Goal: Use online tool/utility

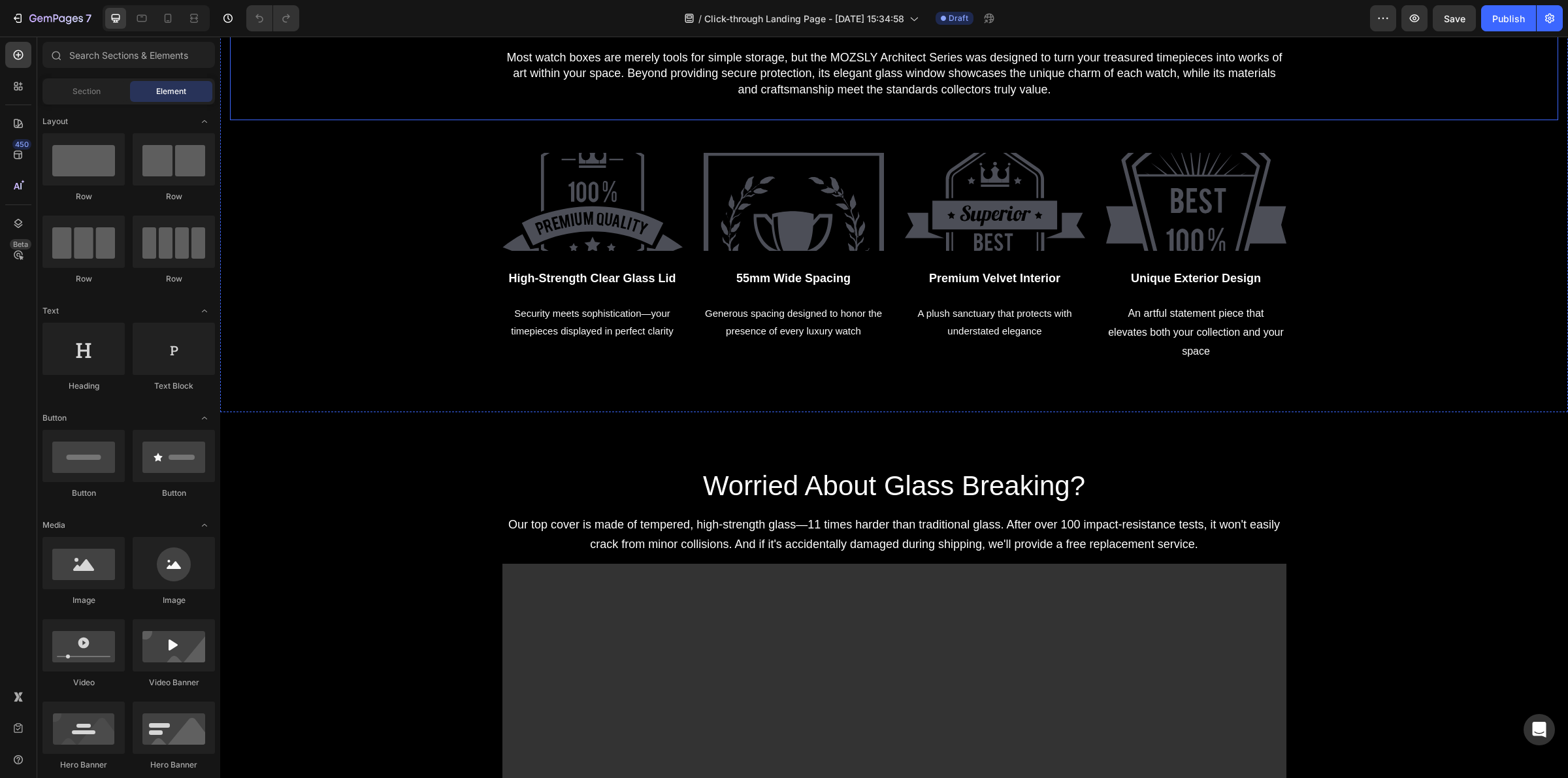
scroll to position [408, 0]
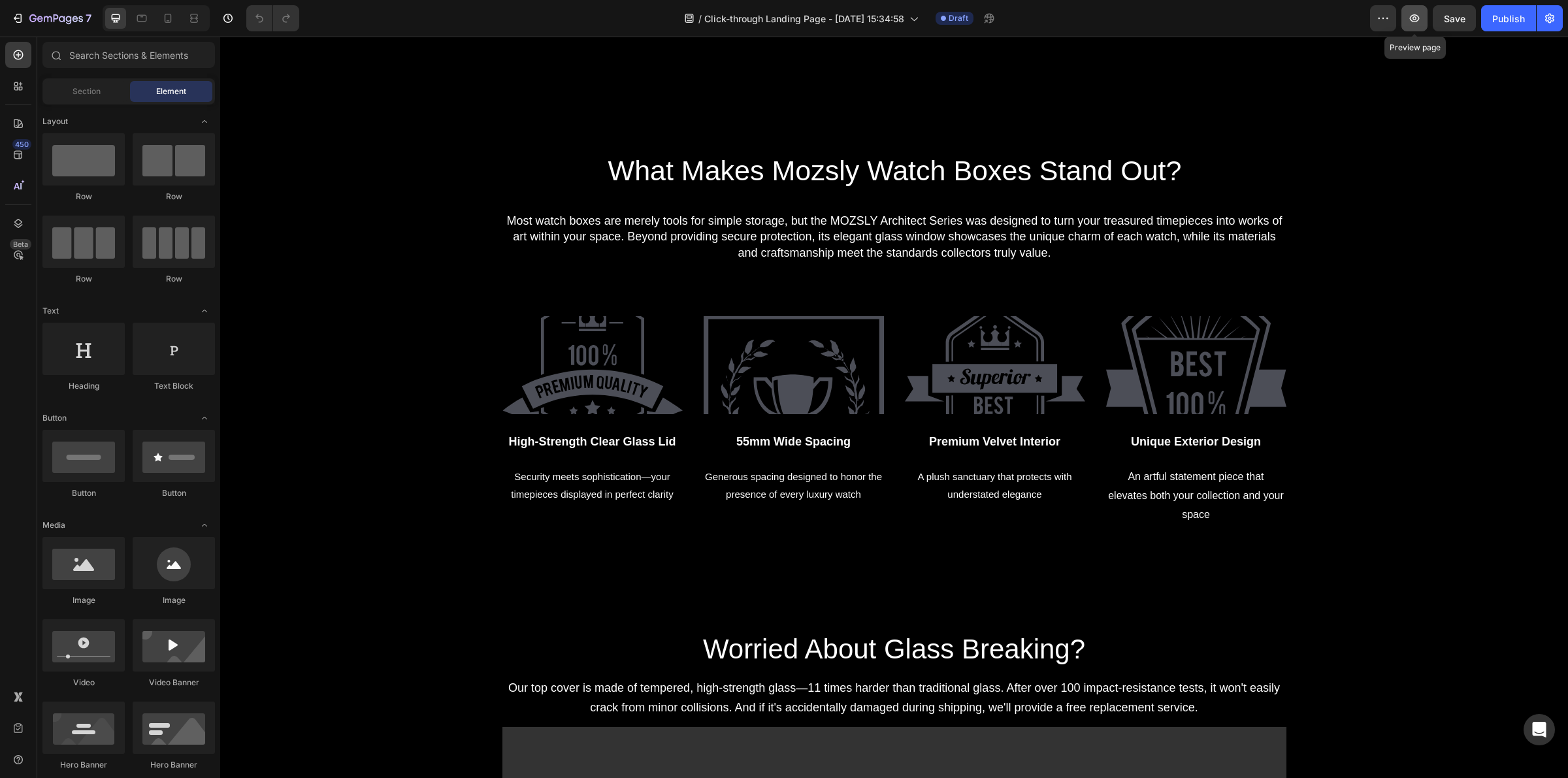
click at [1411, 15] on icon "button" at bounding box center [1414, 18] width 13 height 13
click at [588, 344] on img at bounding box center [592, 365] width 180 height 98
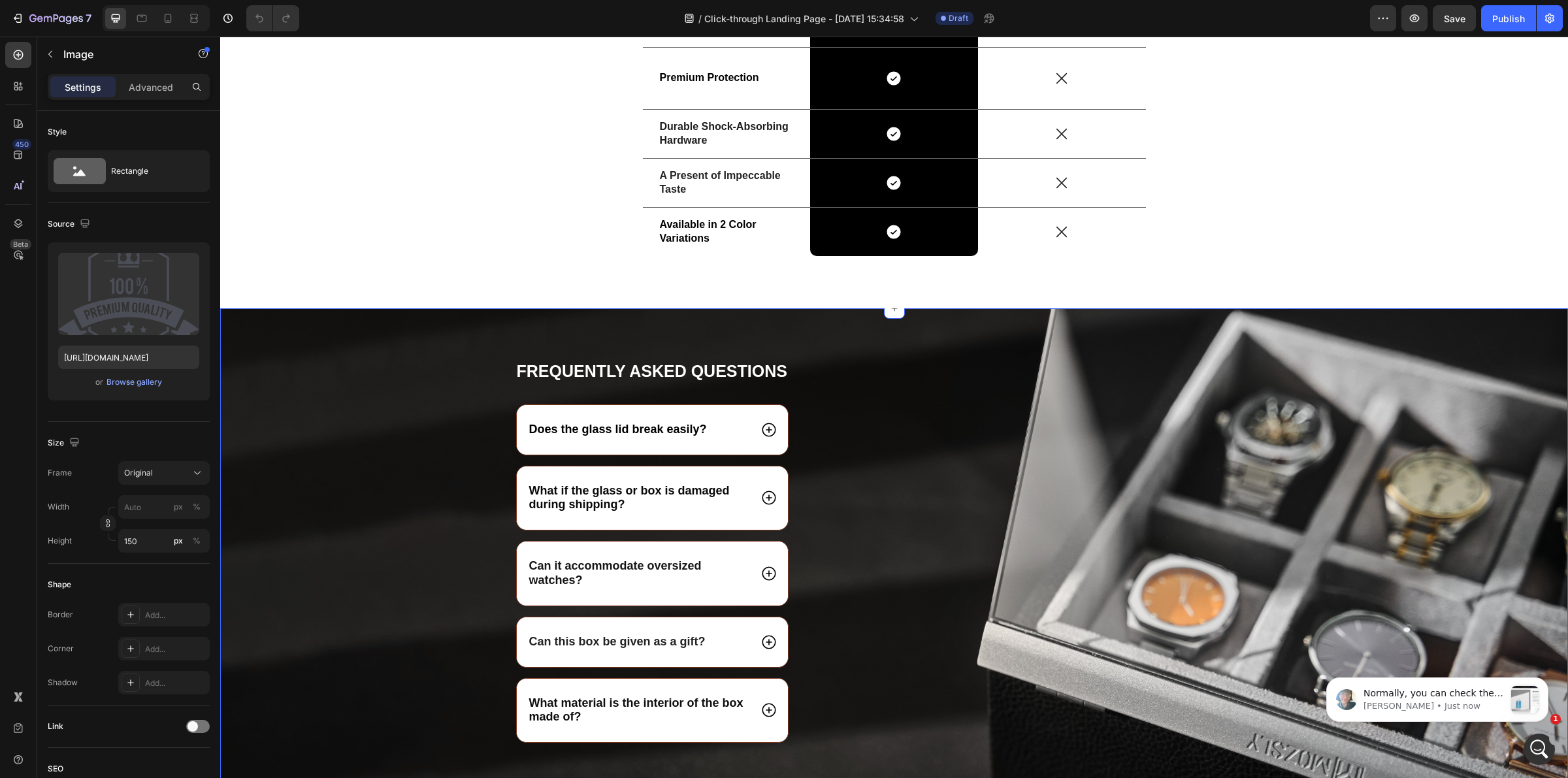
scroll to position [4119, 0]
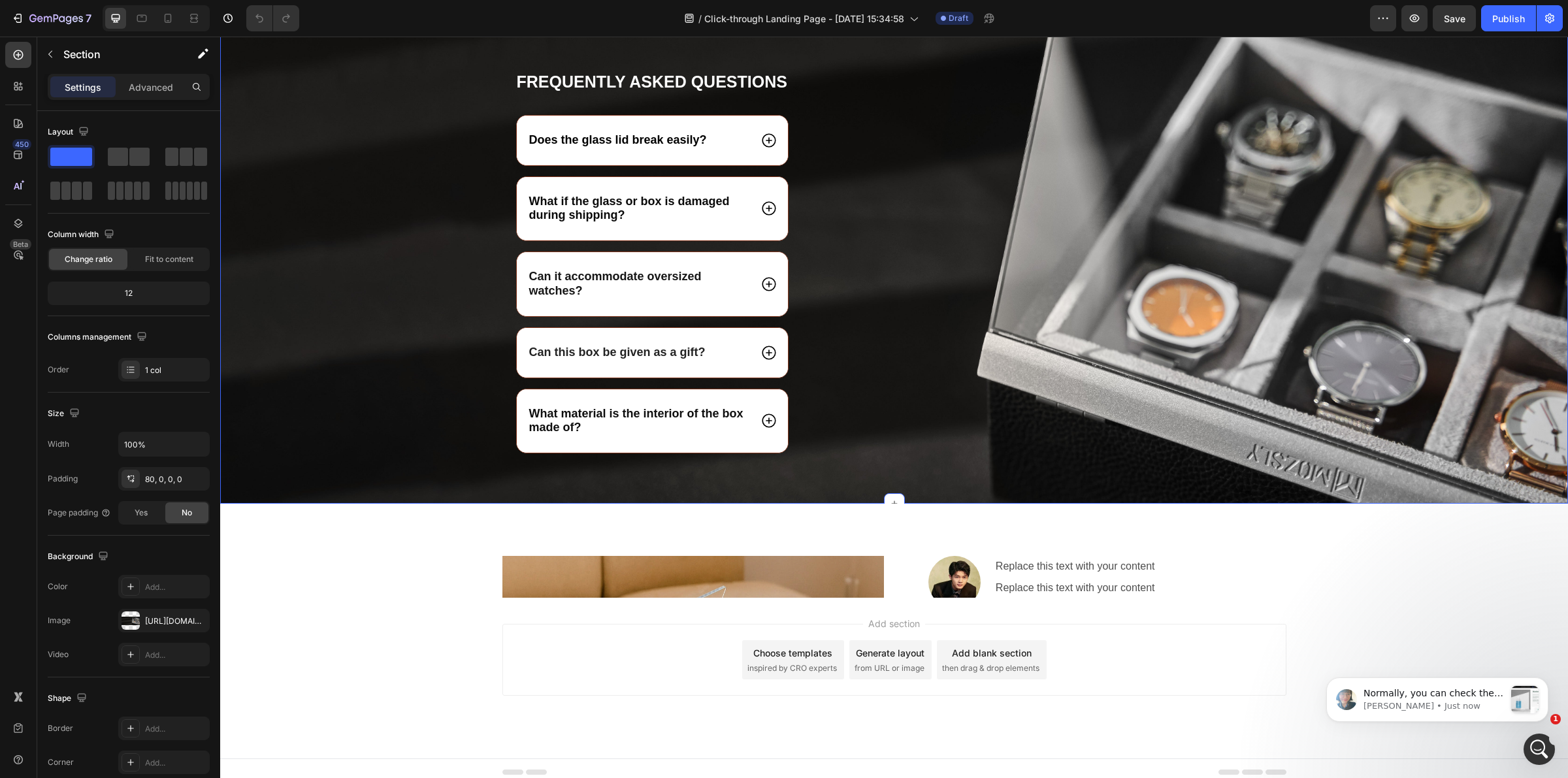
click at [325, 343] on div "Frequently Asked Questions Heading Does the glass lid break easily? What if the…" at bounding box center [893, 287] width 1347 height 432
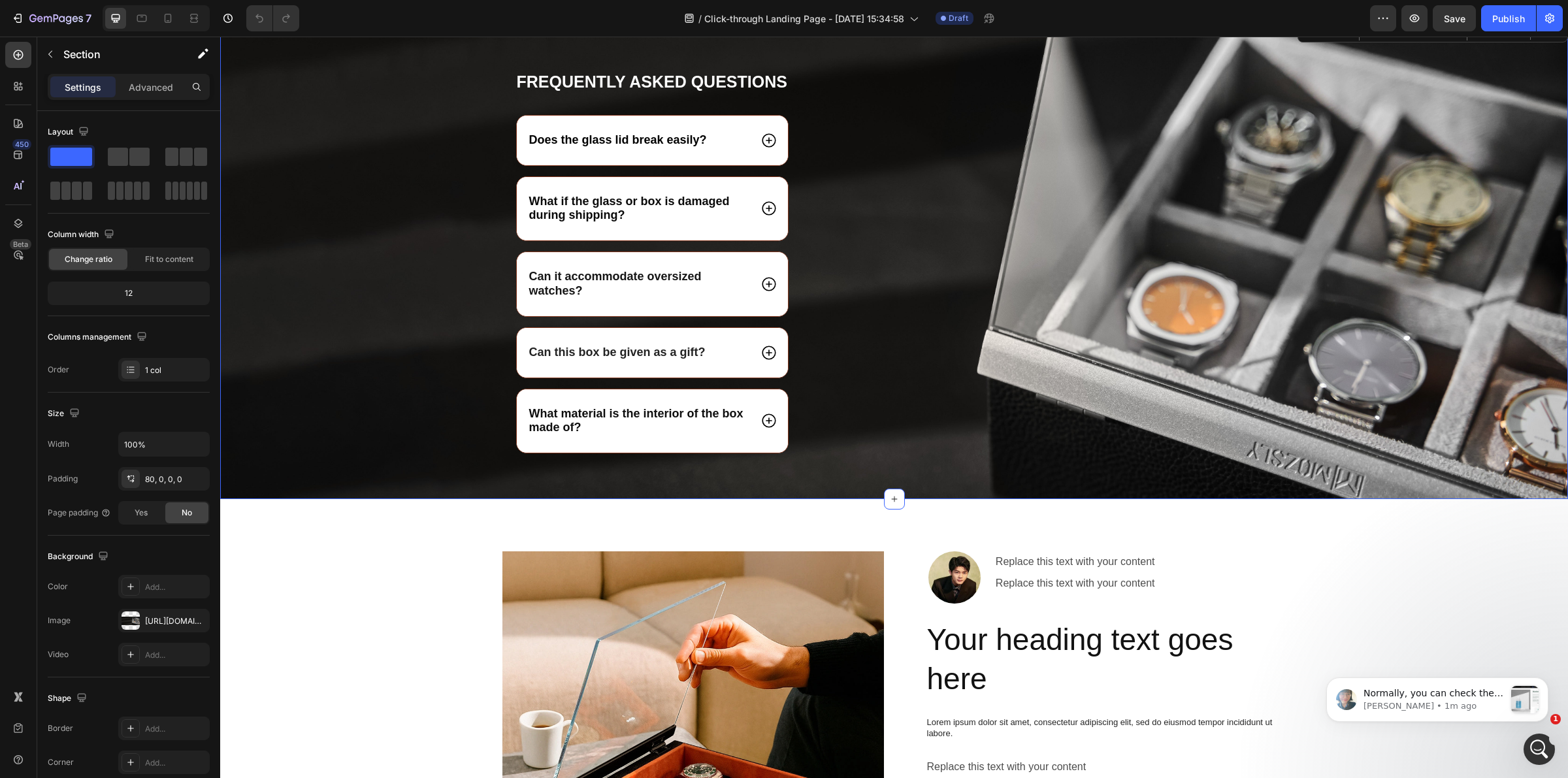
click at [387, 428] on div "Frequently Asked Questions Heading Does the glass lid break easily? What if the…" at bounding box center [893, 285] width 1347 height 427
click at [167, 442] on input "100%" at bounding box center [164, 444] width 90 height 23
click at [181, 439] on input "100%" at bounding box center [164, 444] width 90 height 23
click at [201, 442] on icon "button" at bounding box center [197, 444] width 13 height 13
click at [171, 494] on div "Default 1200px" at bounding box center [151, 503] width 107 height 25
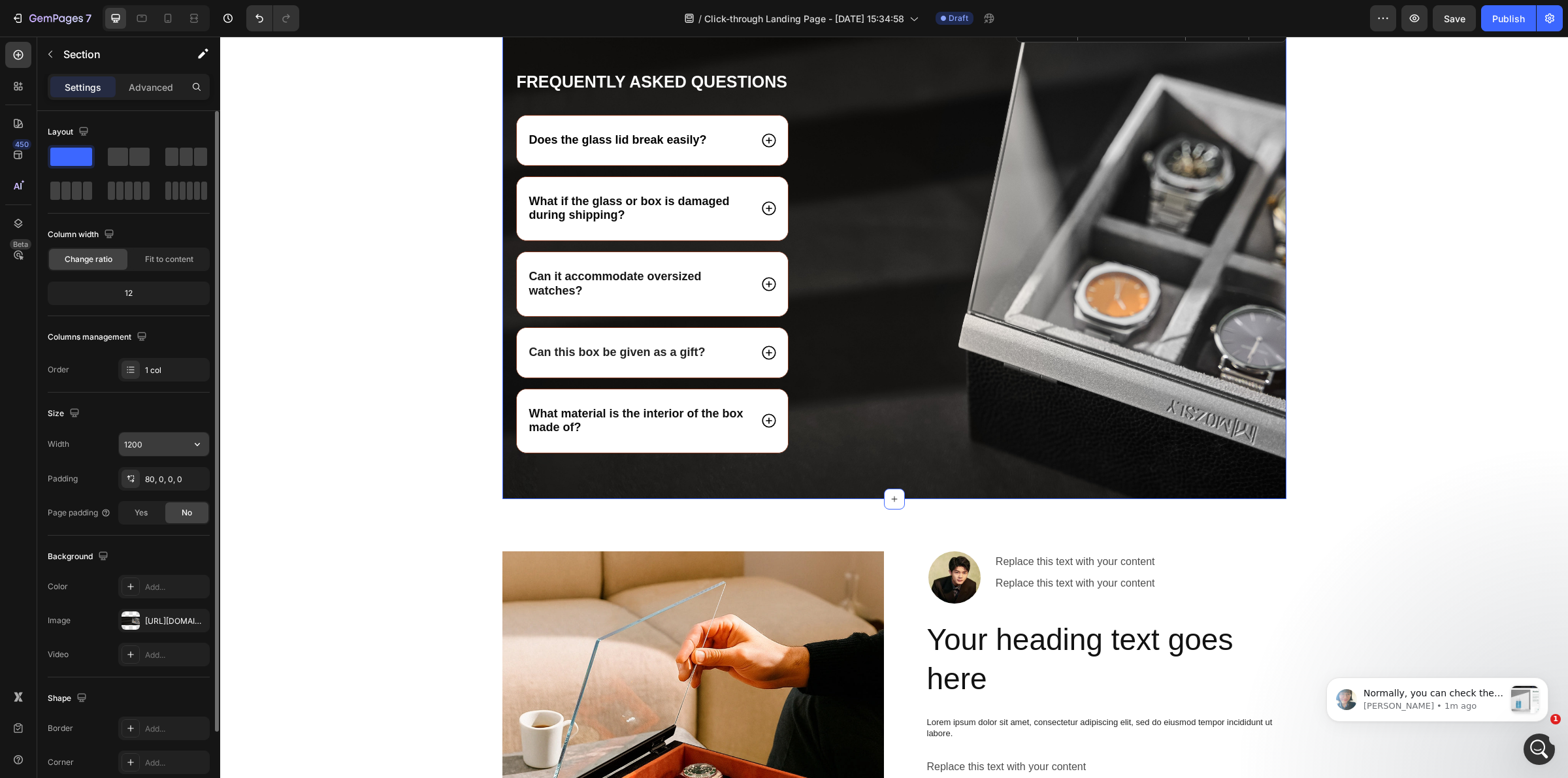
click at [181, 448] on input "1200" at bounding box center [164, 444] width 90 height 23
click at [197, 448] on icon "button" at bounding box center [197, 444] width 13 height 13
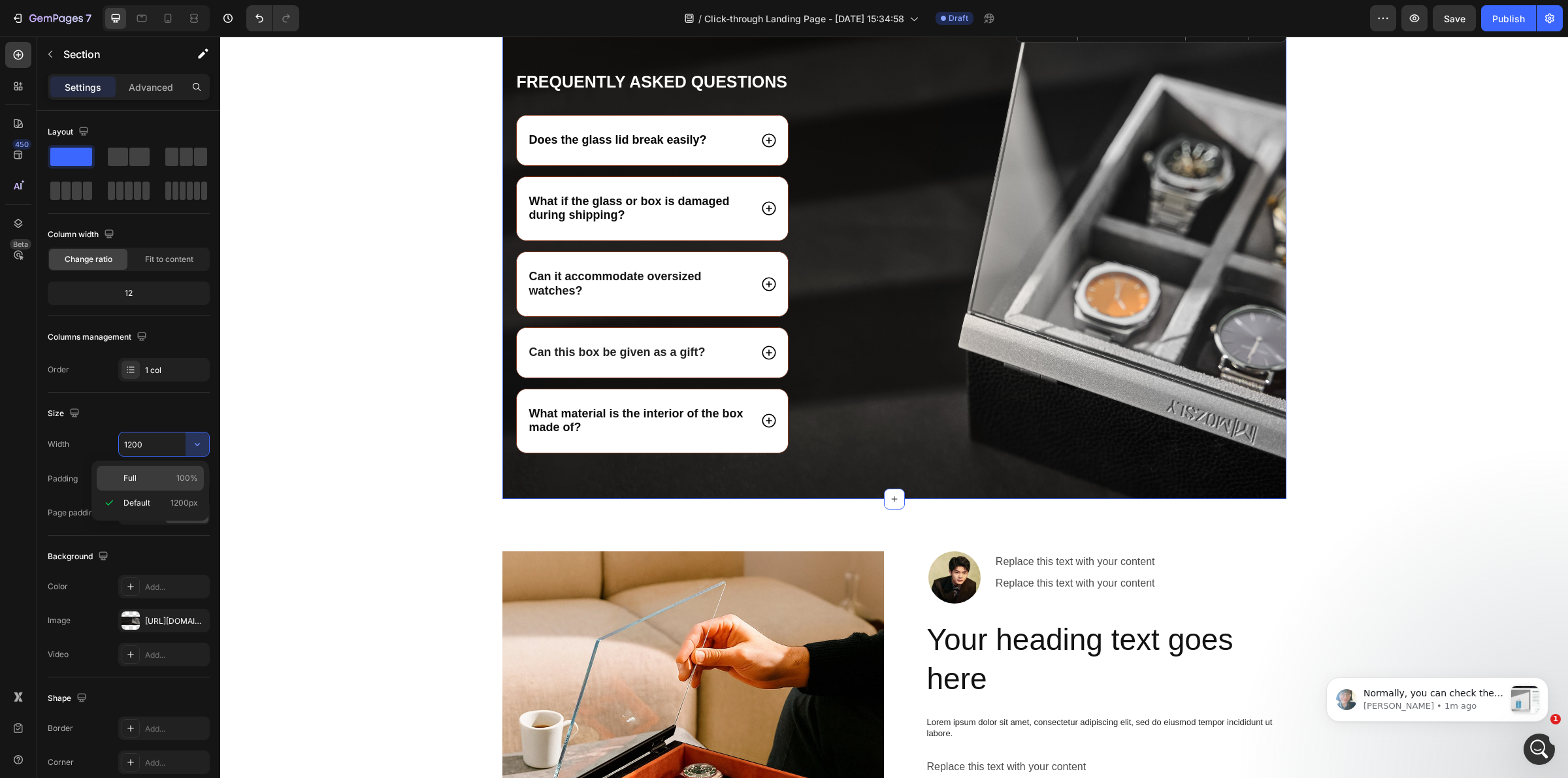
click at [173, 478] on p "Full 100%" at bounding box center [160, 478] width 75 height 12
type input "100%"
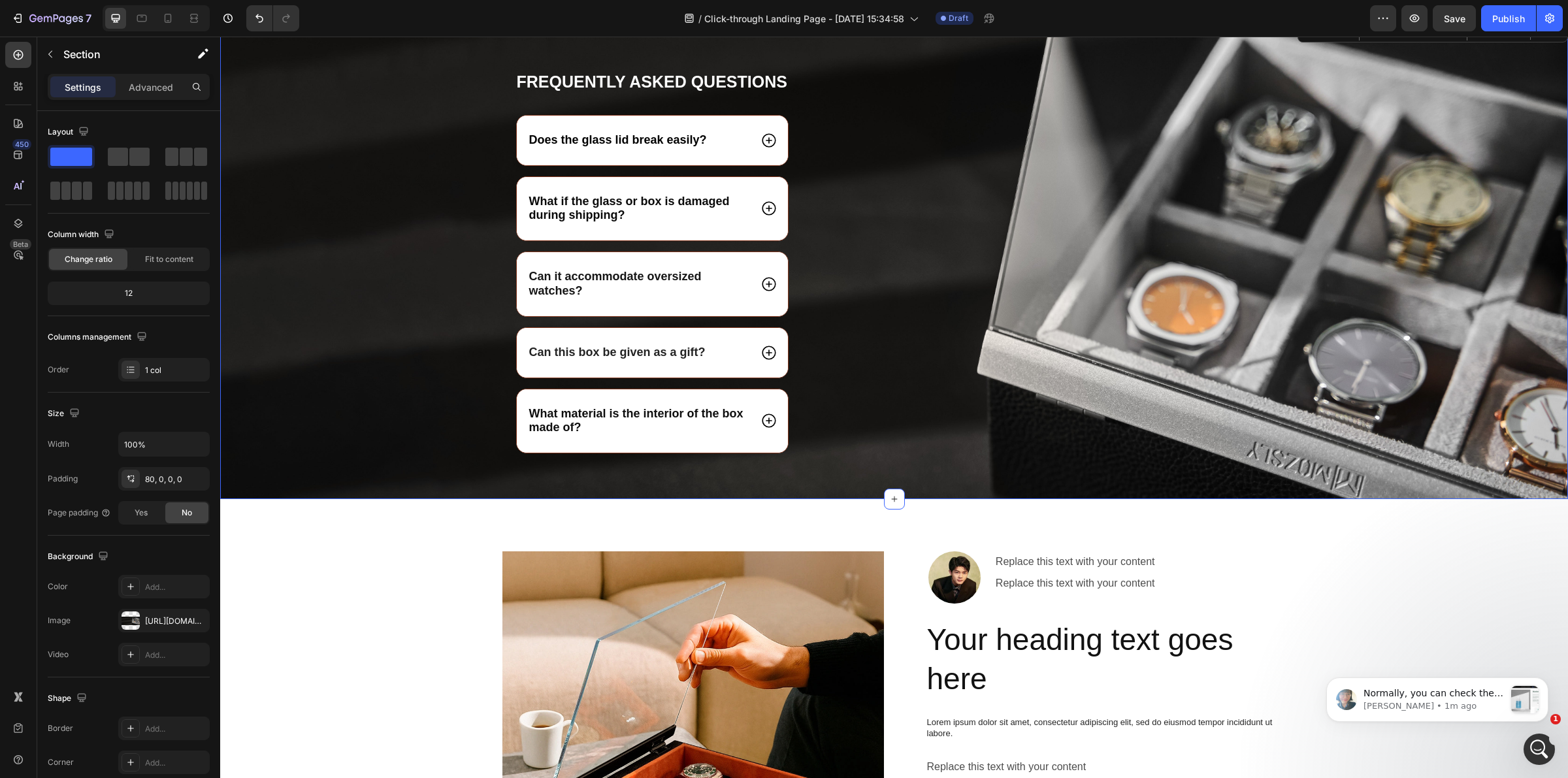
click at [294, 444] on div "Frequently Asked Questions Heading Does the glass lid break easily? What if the…" at bounding box center [893, 285] width 1347 height 427
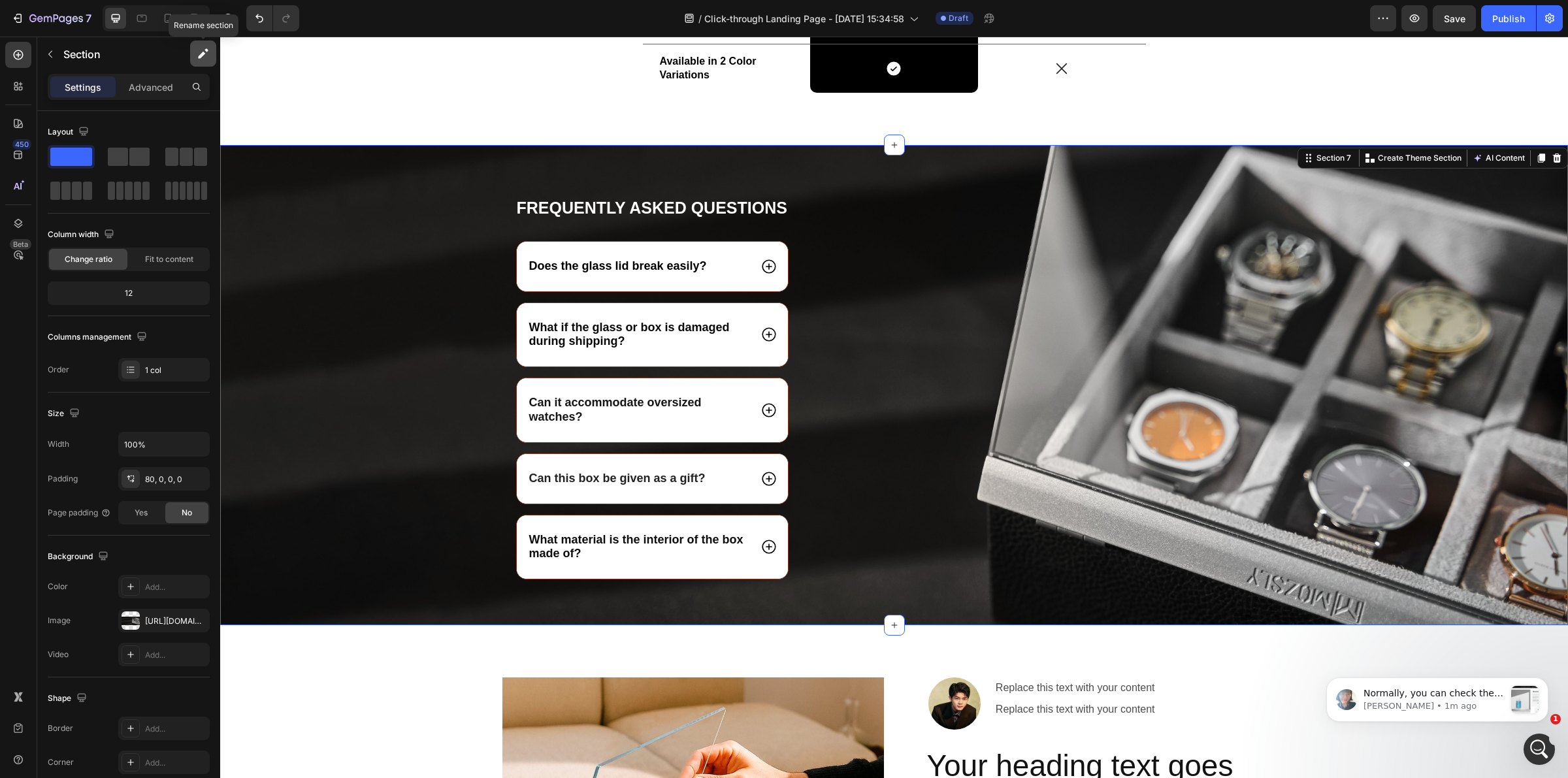
click at [197, 51] on icon "button" at bounding box center [203, 54] width 13 height 13
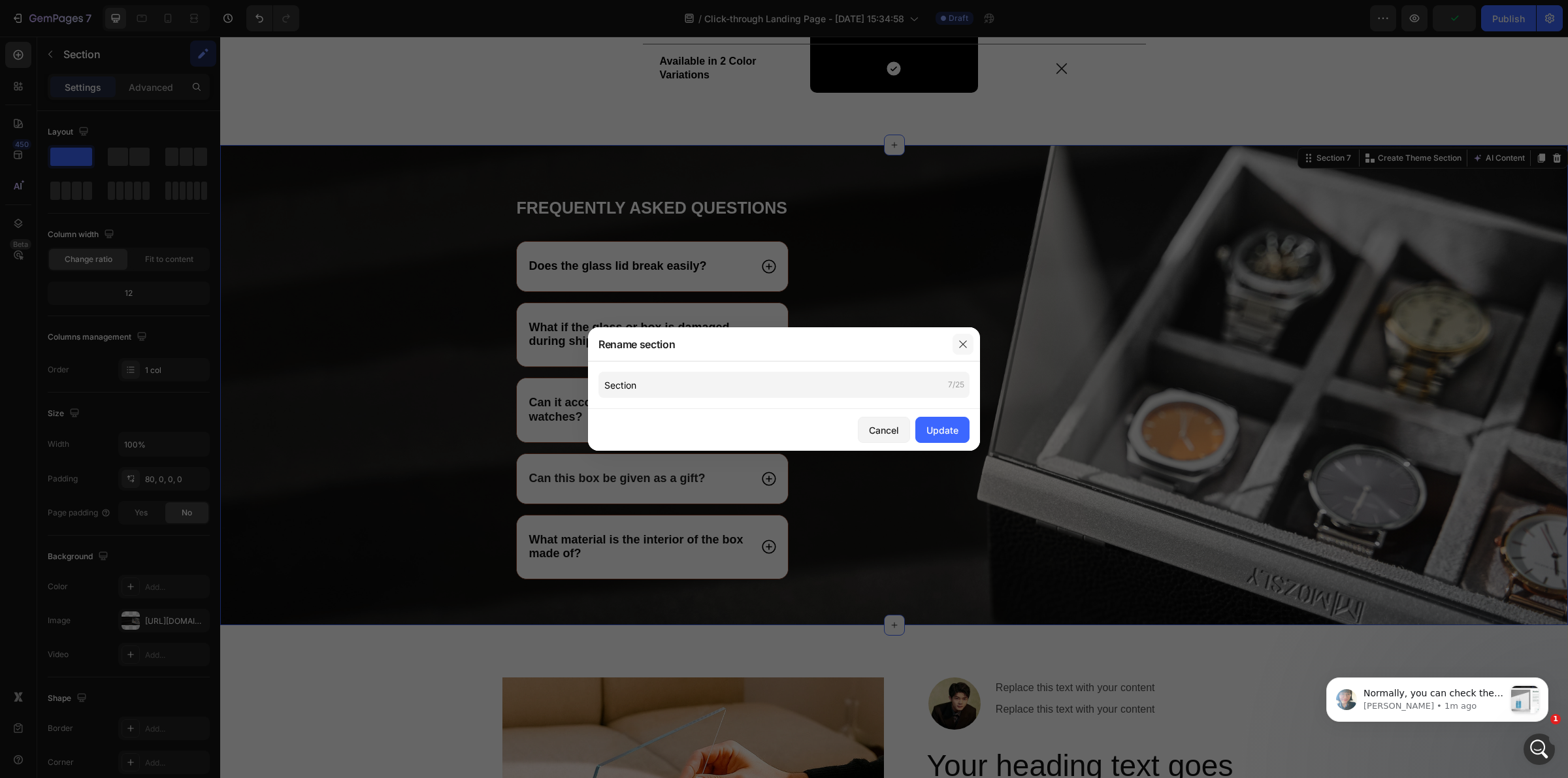
click at [958, 339] on icon "button" at bounding box center [962, 344] width 10 height 10
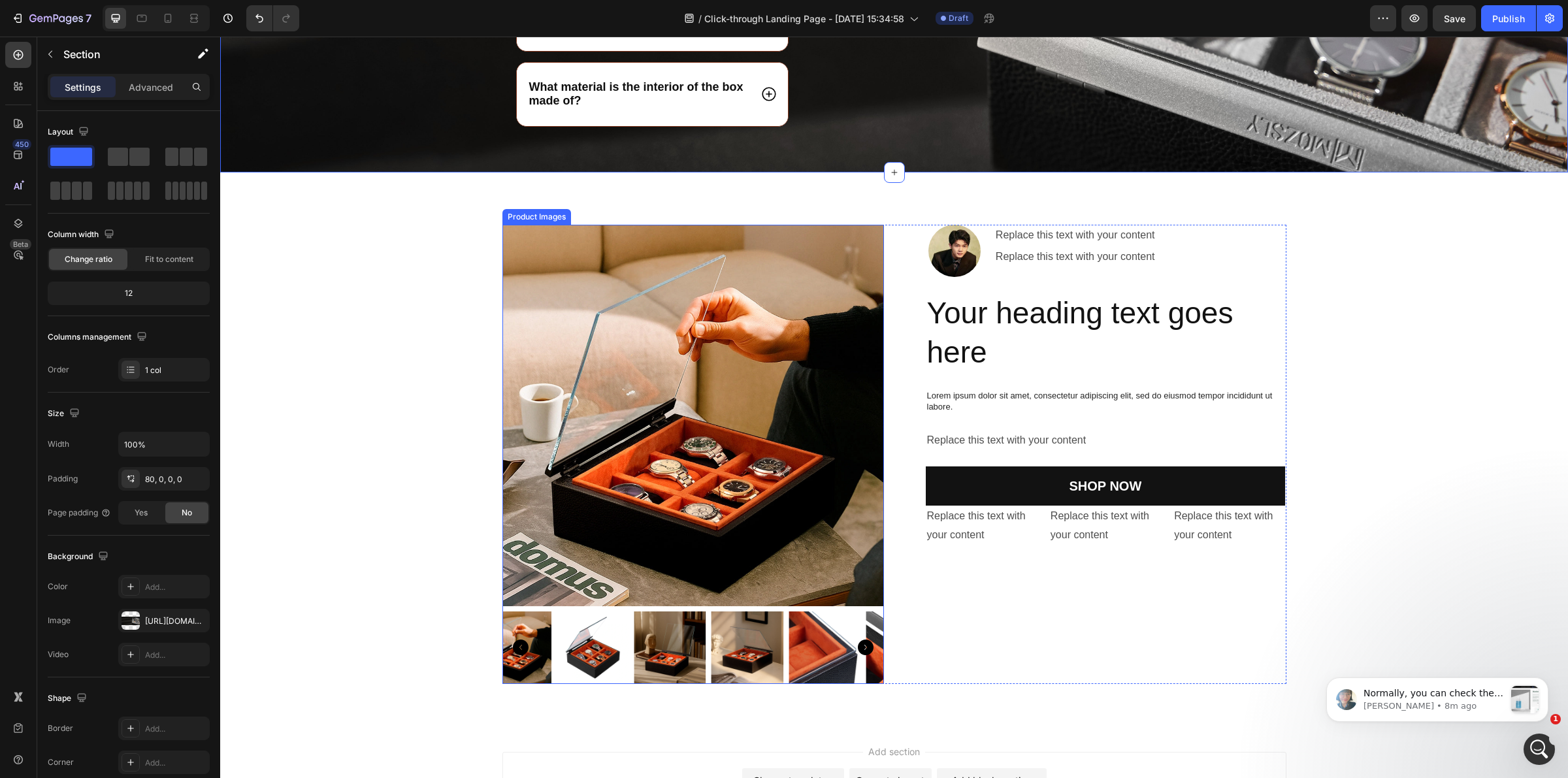
scroll to position [4587, 0]
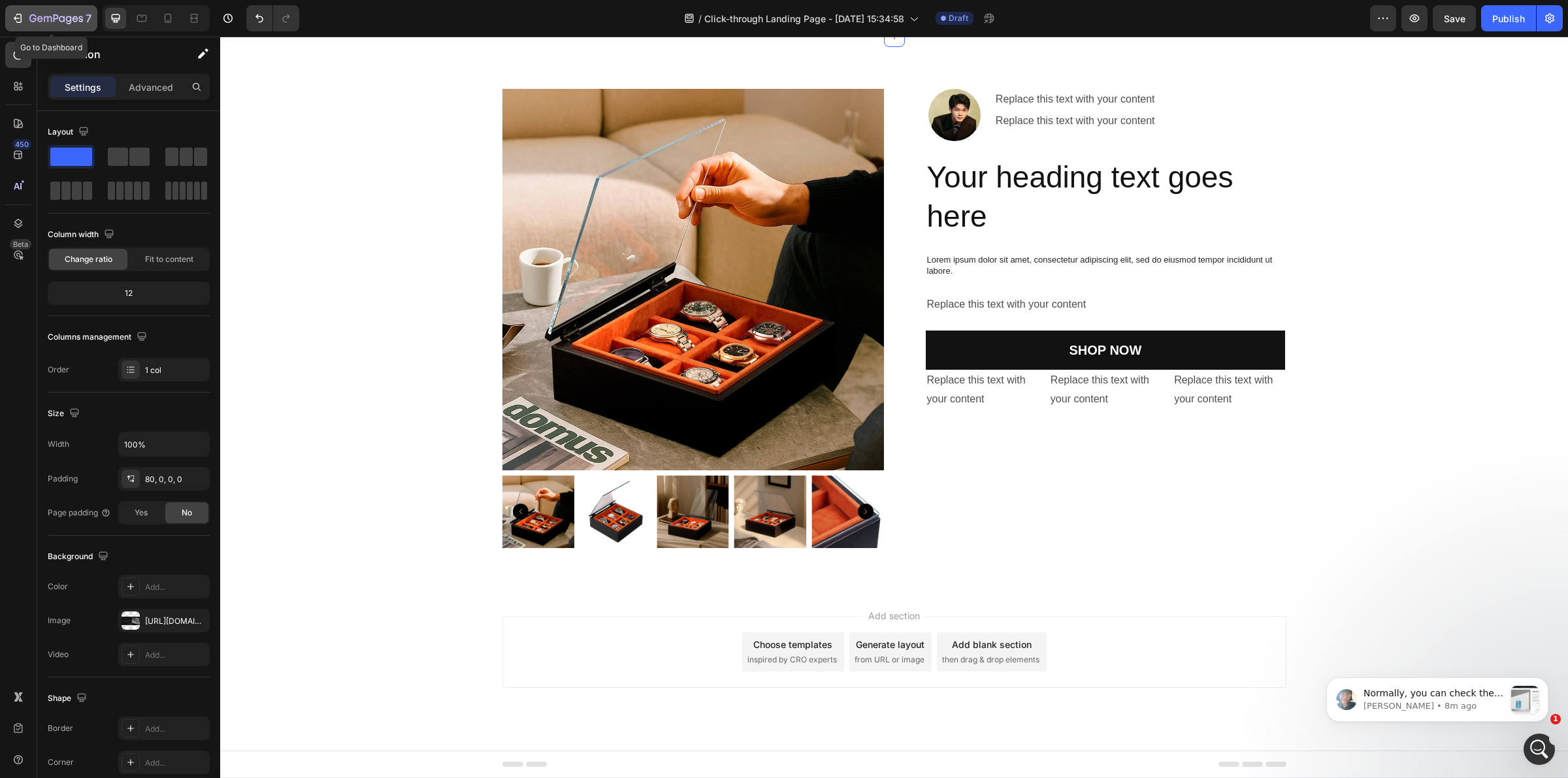
click at [6, 14] on button "7" at bounding box center [51, 18] width 92 height 26
